Goal: Transaction & Acquisition: Book appointment/travel/reservation

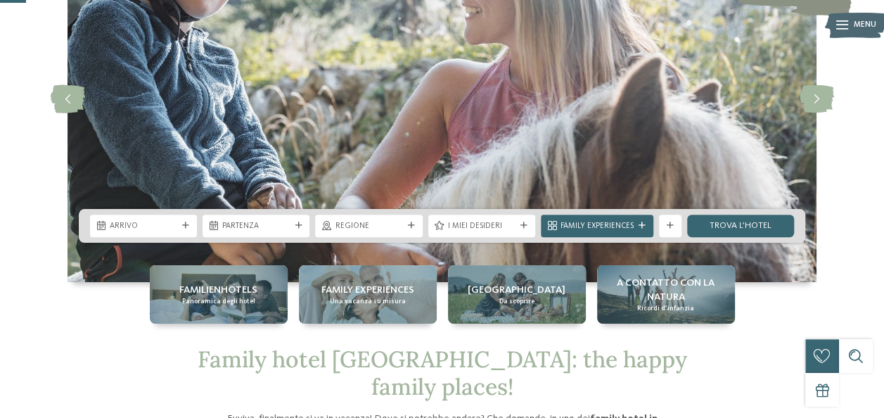
scroll to position [140, 0]
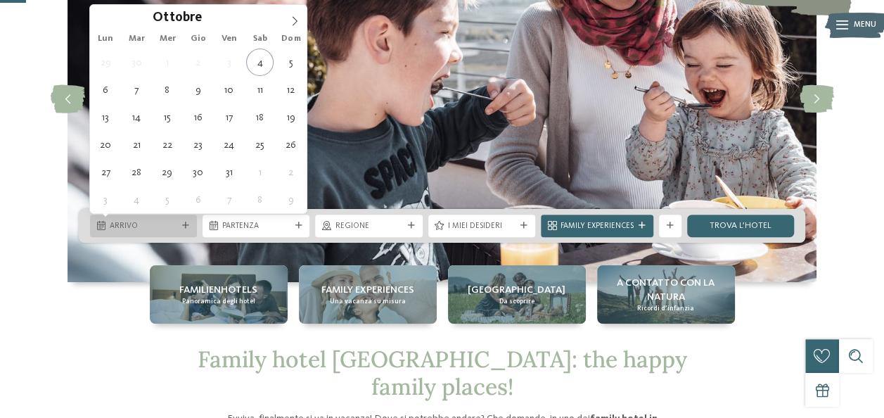
click at [184, 224] on icon at bounding box center [185, 225] width 7 height 7
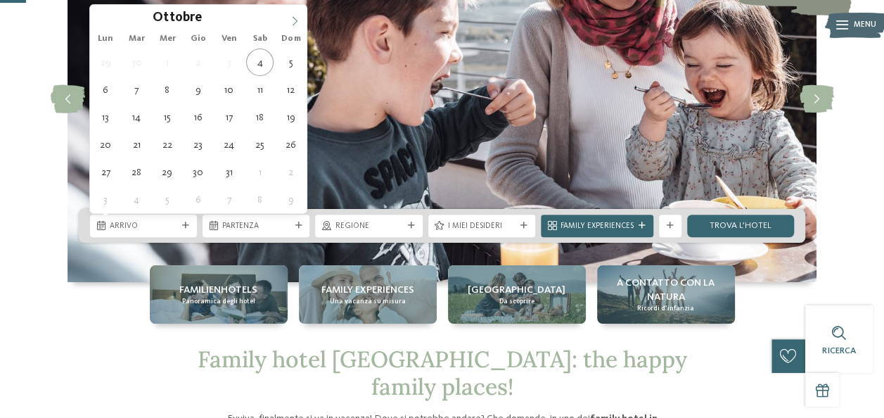
click at [299, 16] on icon at bounding box center [295, 21] width 10 height 10
type div "01.11.2025"
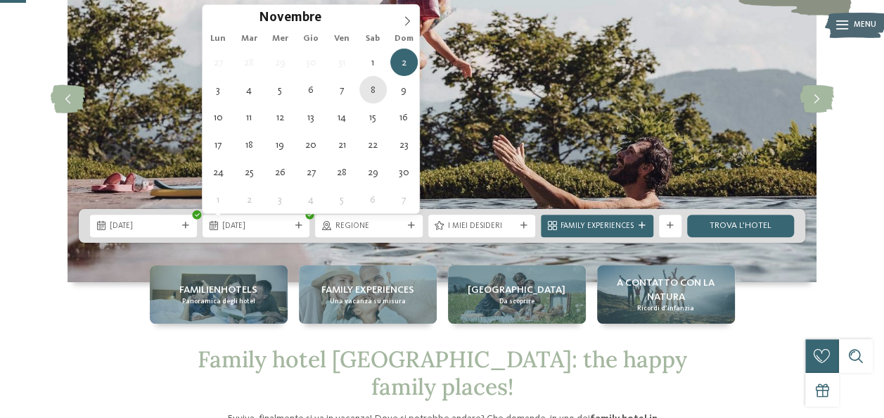
type div "08.11.2025"
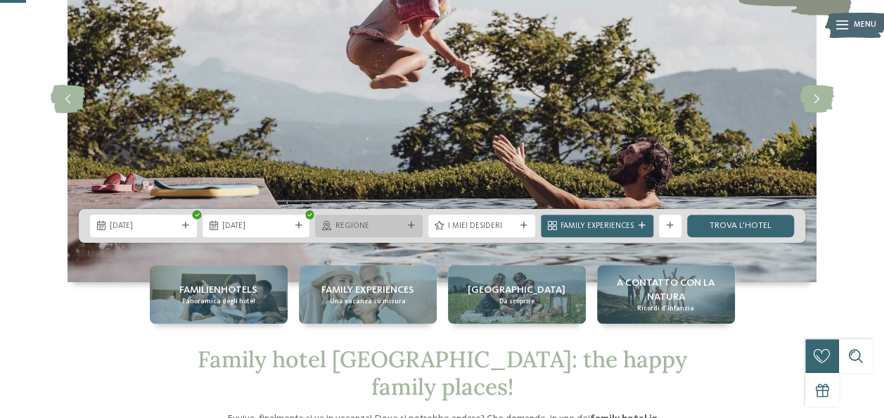
click at [373, 220] on div "Regione" at bounding box center [368, 226] width 73 height 12
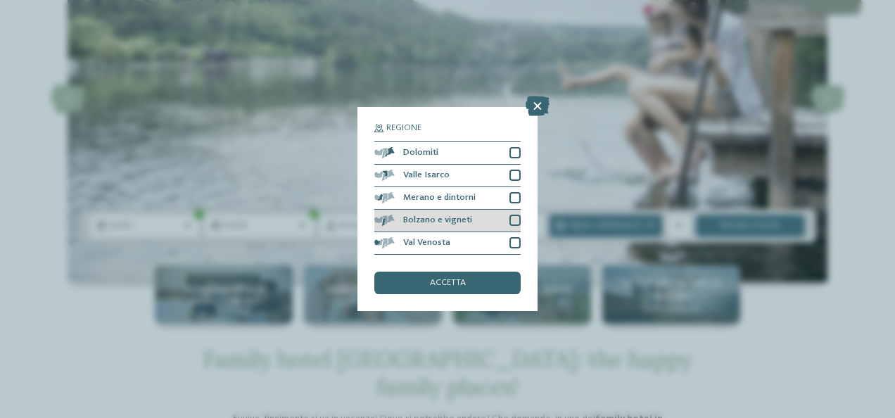
click at [514, 218] on div at bounding box center [514, 220] width 11 height 11
click at [516, 200] on div at bounding box center [514, 197] width 11 height 11
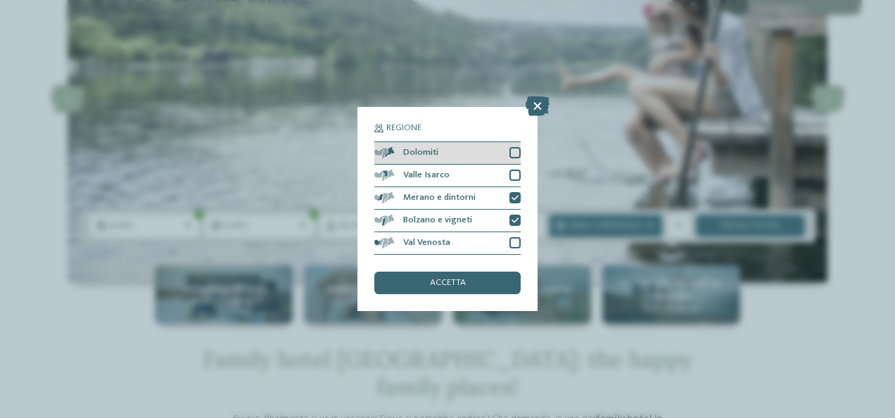
click at [512, 153] on div at bounding box center [514, 152] width 11 height 11
click at [456, 281] on span "accetta" at bounding box center [448, 283] width 36 height 9
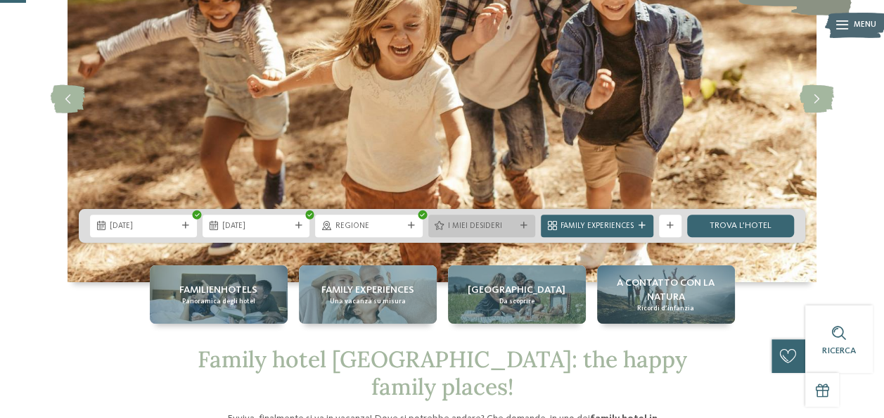
click at [495, 234] on div "I miei desideri" at bounding box center [482, 226] width 107 height 23
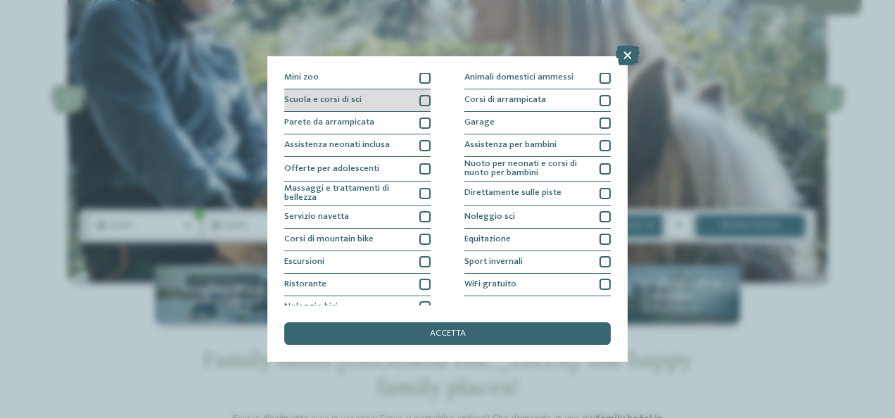
scroll to position [160, 0]
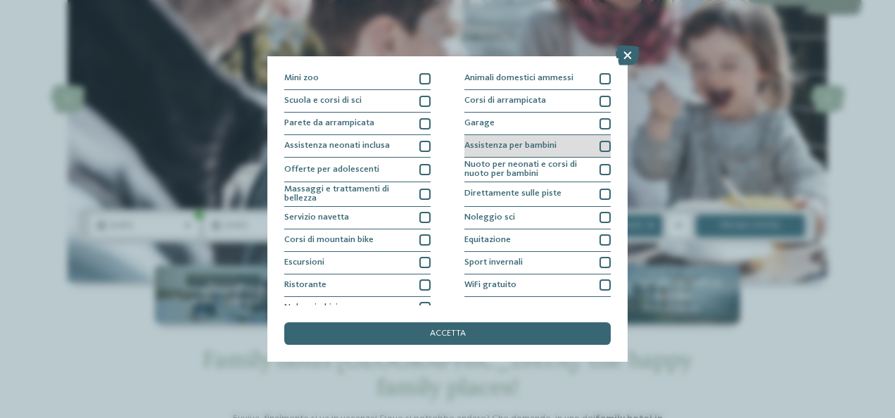
click at [599, 145] on div at bounding box center [604, 146] width 11 height 11
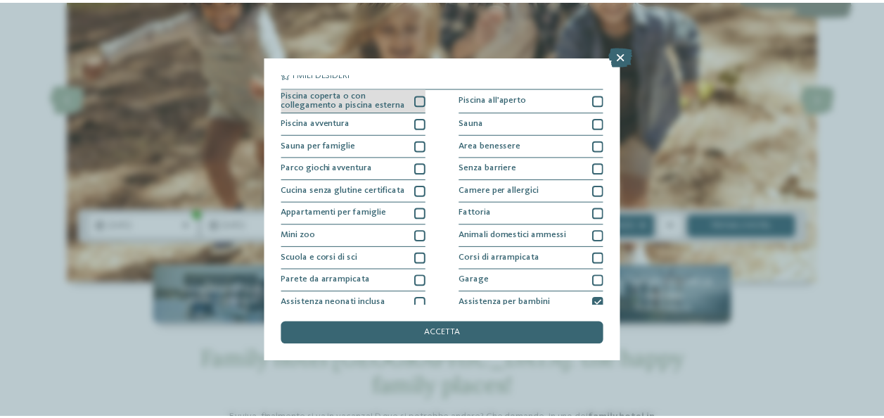
scroll to position [0, 0]
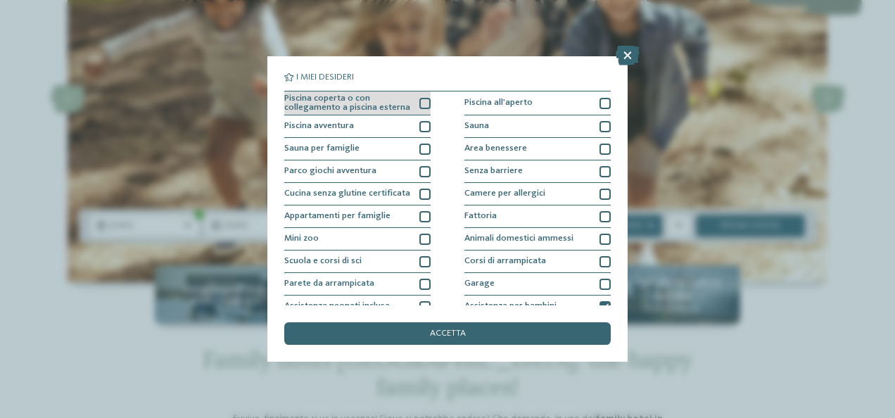
click at [414, 106] on div "Piscina coperta o con collegamento a piscina esterna" at bounding box center [357, 103] width 146 height 25
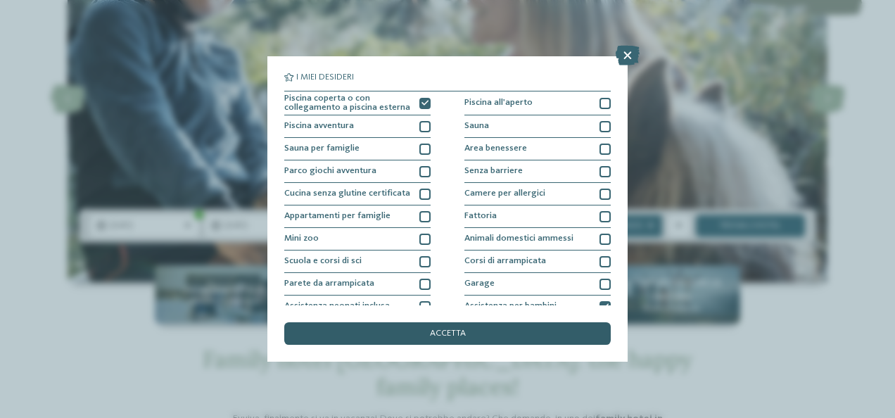
click at [505, 326] on div "accetta" at bounding box center [447, 333] width 326 height 23
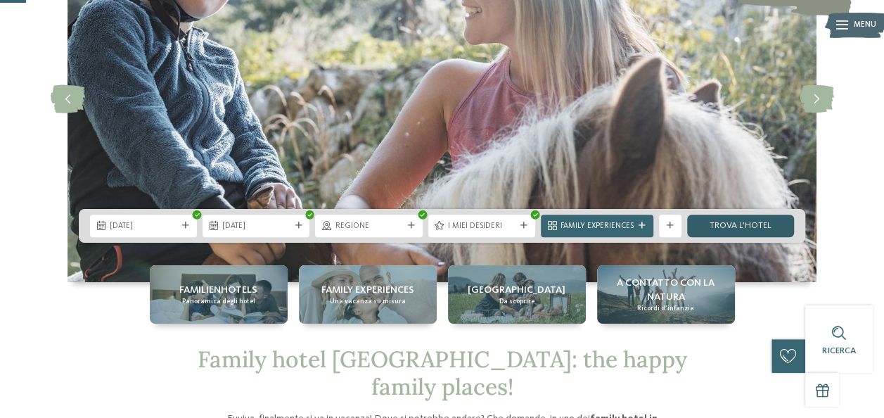
click at [735, 230] on link "trova l’hotel" at bounding box center [740, 226] width 107 height 23
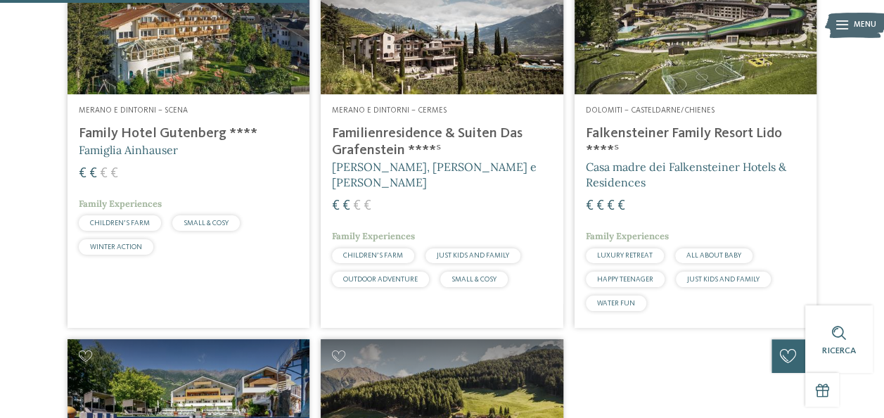
scroll to position [480, 0]
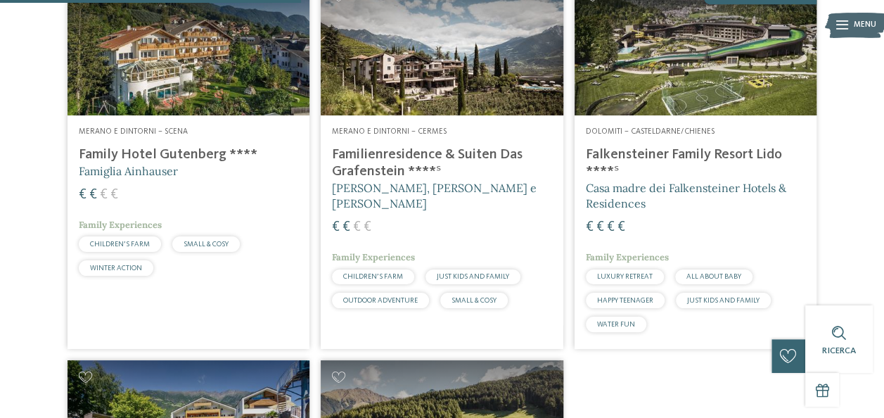
click at [698, 181] on span "Casa madre dei Falkensteiner Hotels & Residences" at bounding box center [686, 196] width 201 height 30
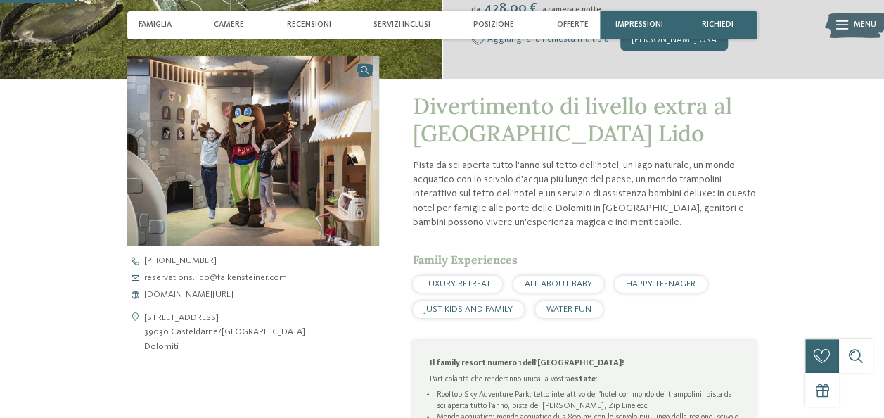
scroll to position [342, 0]
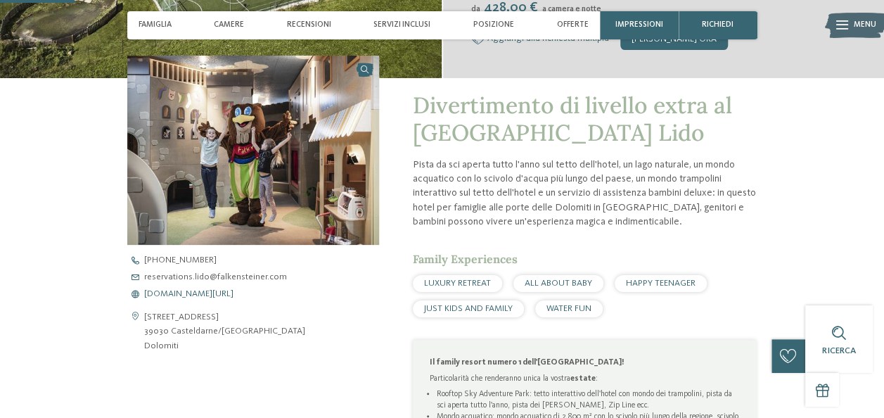
click at [193, 291] on span "[DOMAIN_NAME][URL]" at bounding box center [188, 294] width 89 height 9
